Goal: Task Accomplishment & Management: Manage account settings

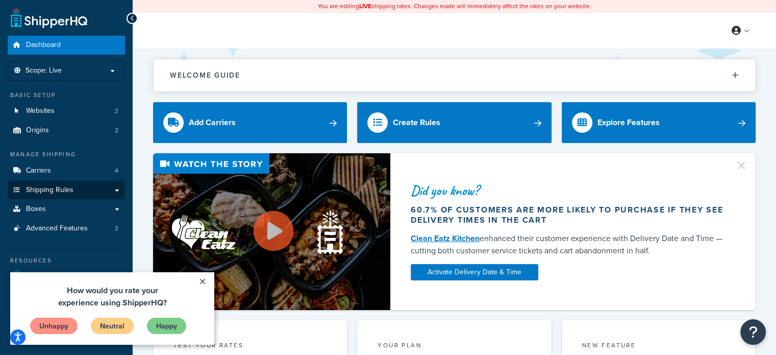
click at [64, 189] on span "Shipping Rules" at bounding box center [49, 190] width 47 height 9
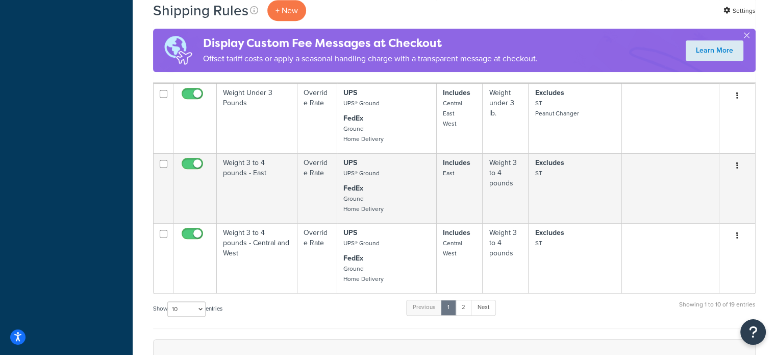
scroll to position [612, 0]
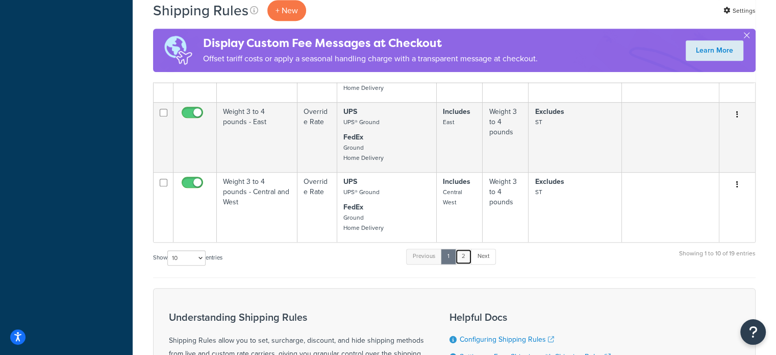
click at [468, 255] on link "2" at bounding box center [463, 255] width 17 height 15
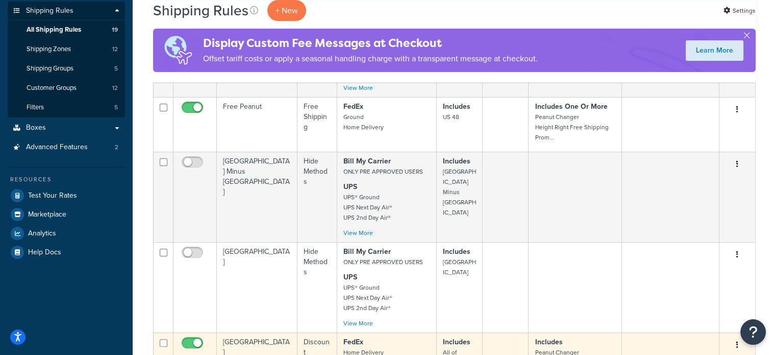
scroll to position [255, 0]
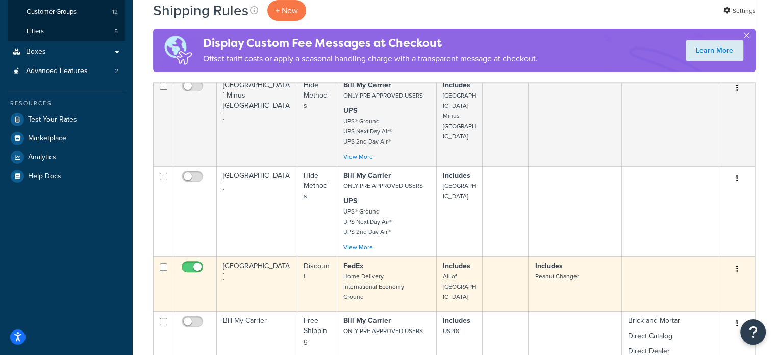
click at [368, 278] on small "Home Delivery International Economy Ground" at bounding box center [373, 286] width 61 height 30
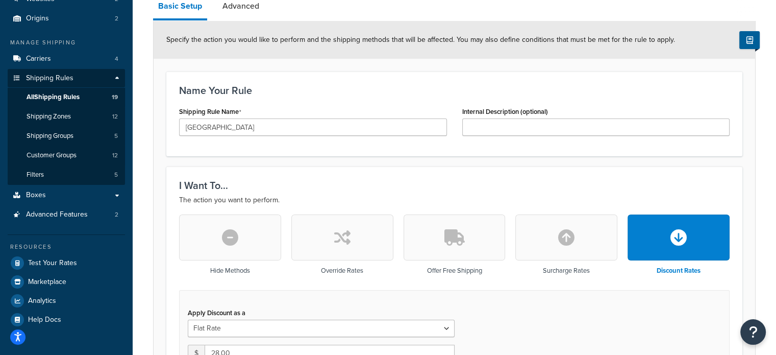
scroll to position [204, 0]
